Goal: Browse casually

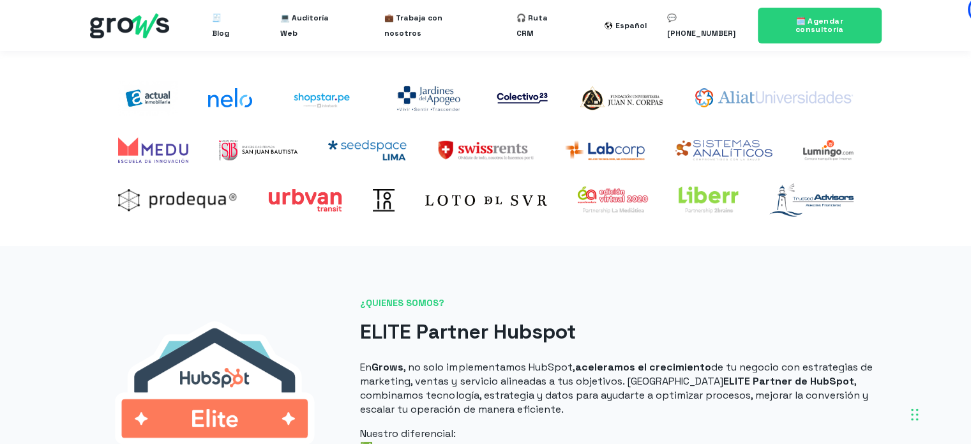
scroll to position [409, 0]
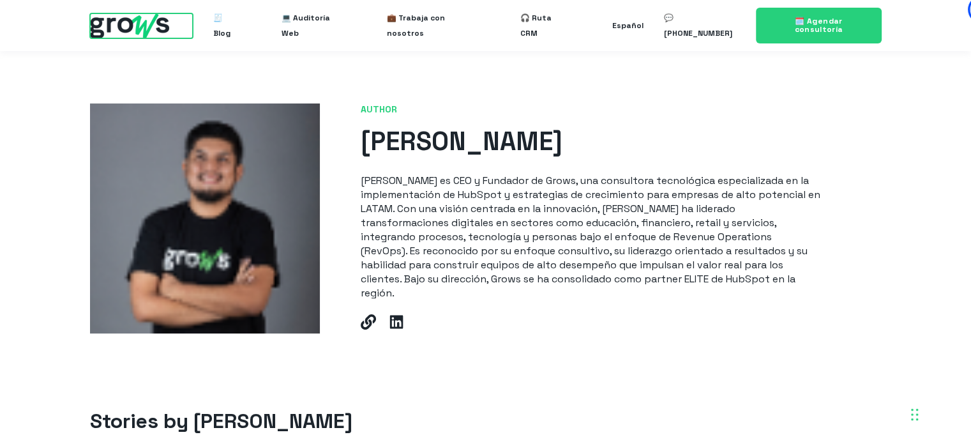
click at [134, 30] on img at bounding box center [129, 25] width 79 height 25
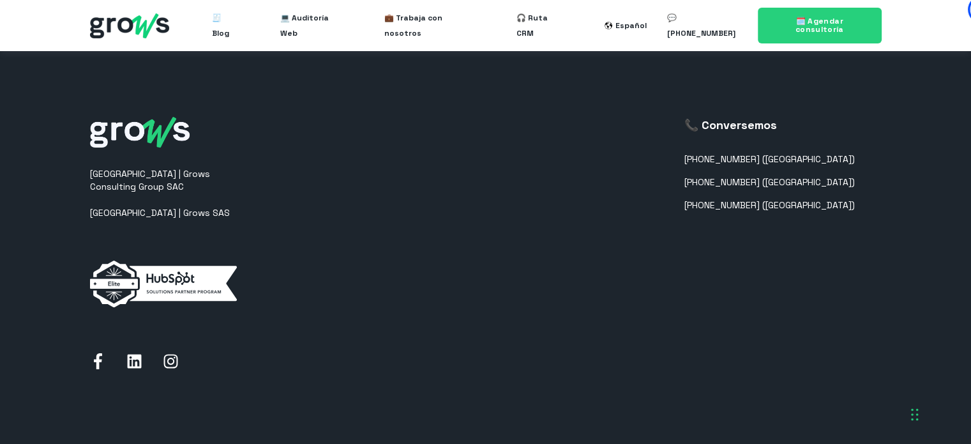
scroll to position [3397, 0]
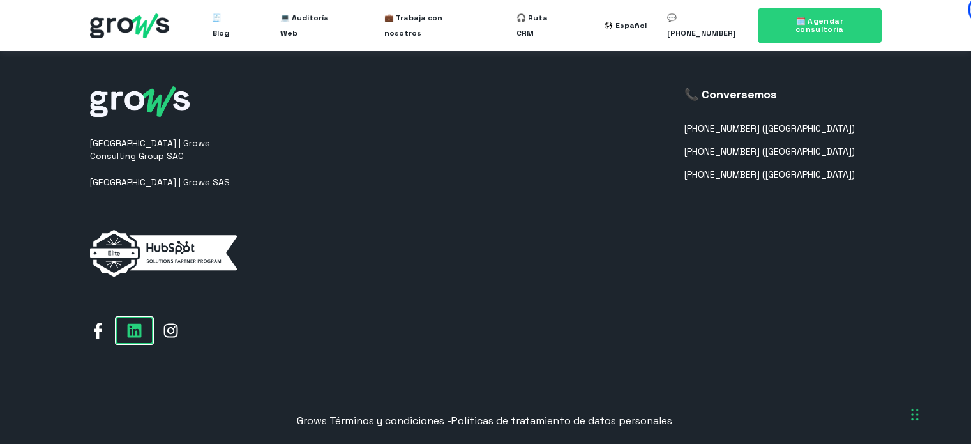
click at [136, 324] on icon at bounding box center [134, 331] width 14 height 14
